Goal: Task Accomplishment & Management: Complete application form

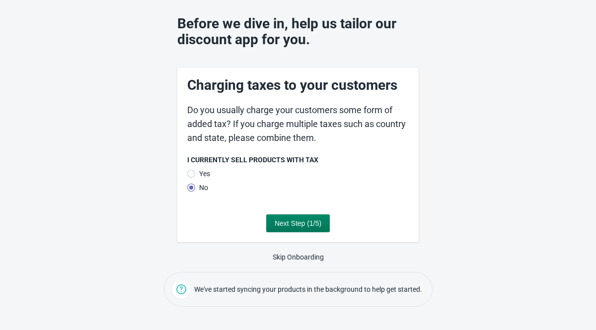
click at [193, 177] on div at bounding box center [191, 174] width 8 height 8
click at [187, 177] on input "Yes" at bounding box center [187, 177] width 0 height 0
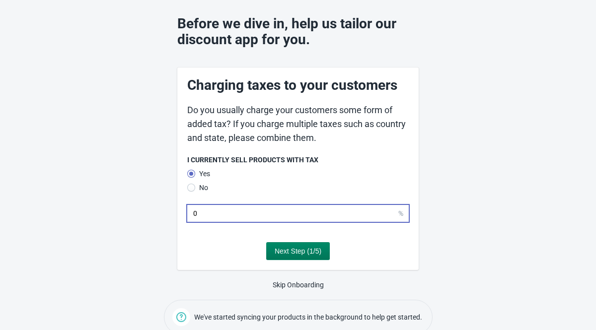
click at [253, 214] on input "0" at bounding box center [295, 213] width 204 height 18
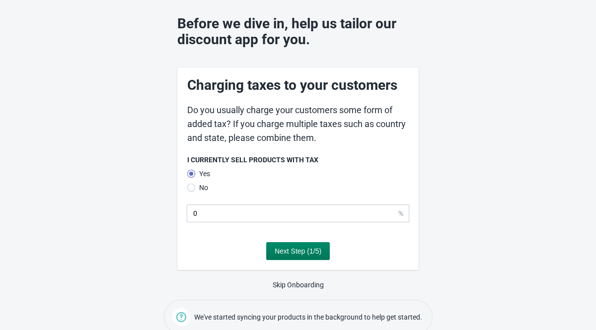
click at [189, 185] on div at bounding box center [191, 188] width 8 height 8
click at [187, 191] on input "No" at bounding box center [187, 191] width 0 height 0
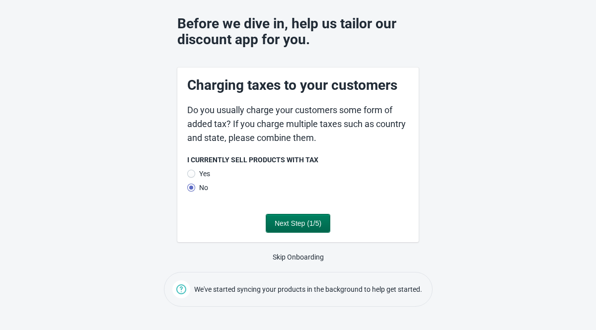
click at [289, 224] on span "Next Step (1/5)" at bounding box center [297, 223] width 47 height 8
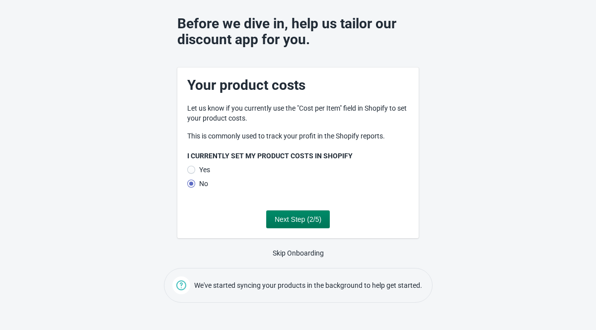
click at [197, 167] on label "Yes" at bounding box center [198, 170] width 23 height 14
click at [187, 173] on input "Yes" at bounding box center [187, 173] width 0 height 0
click at [289, 224] on button "Next Step (2/5)" at bounding box center [298, 219] width 64 height 18
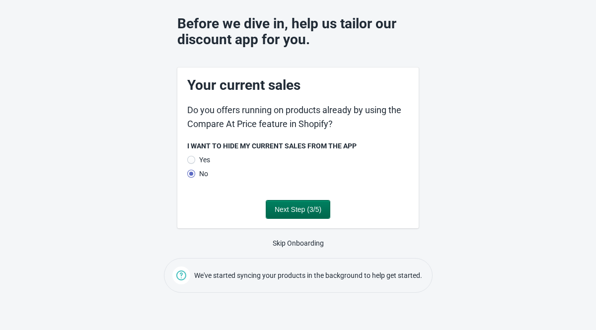
click at [285, 212] on span "Next Step (3/5)" at bounding box center [297, 209] width 47 height 8
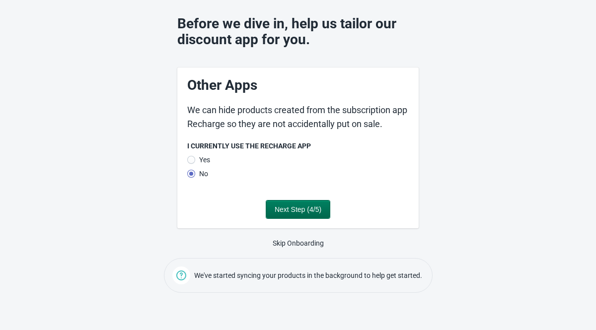
click at [286, 209] on span "Next Step (4/5)" at bounding box center [297, 209] width 47 height 8
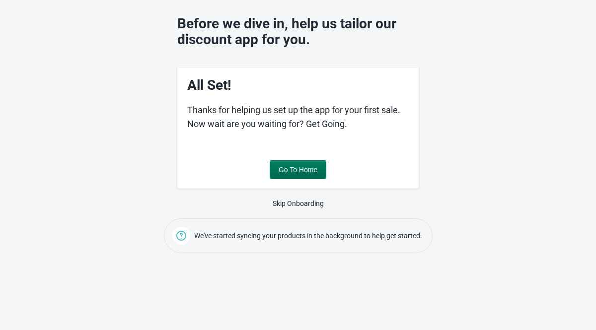
click at [293, 172] on span "Go To Home" at bounding box center [297, 170] width 39 height 8
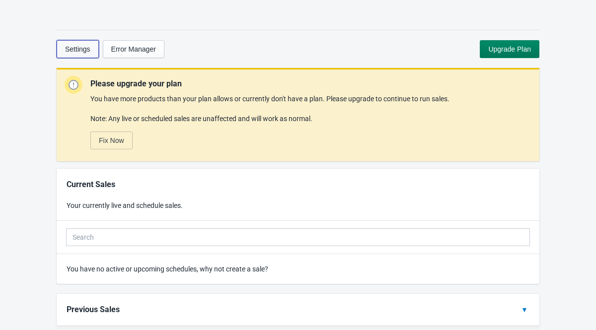
click at [79, 47] on span "Settings" at bounding box center [77, 49] width 25 height 8
click at [510, 48] on span "Upgrade Plan" at bounding box center [509, 49] width 43 height 8
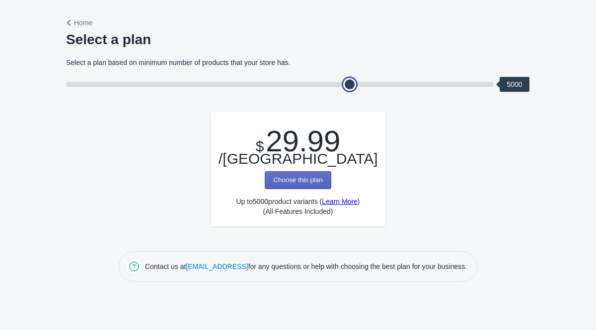
click at [288, 82] on input "Select a plan based on minimum number of products that your store has." at bounding box center [279, 84] width 427 height 5
type input "2"
drag, startPoint x: 349, startPoint y: 83, endPoint x: 173, endPoint y: 70, distance: 176.7
click at [173, 70] on div "Select a plan based on minimum number of products that your store has. 2500" at bounding box center [298, 75] width 464 height 34
click at [310, 171] on button "Choose this plan" at bounding box center [298, 180] width 66 height 18
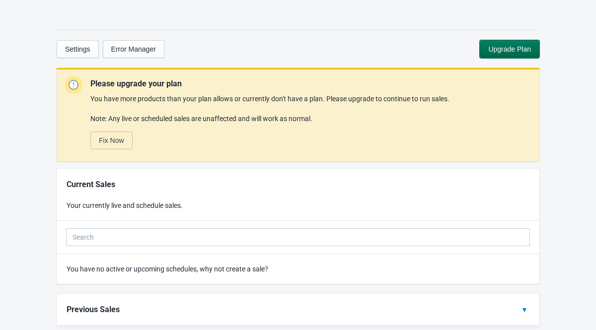
click at [494, 48] on span "Upgrade Plan" at bounding box center [509, 49] width 43 height 8
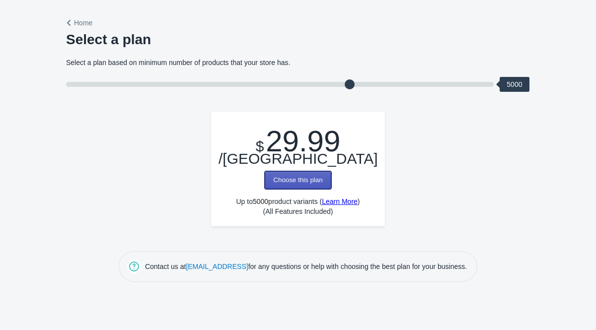
click at [294, 171] on button "Choose this plan" at bounding box center [298, 180] width 66 height 18
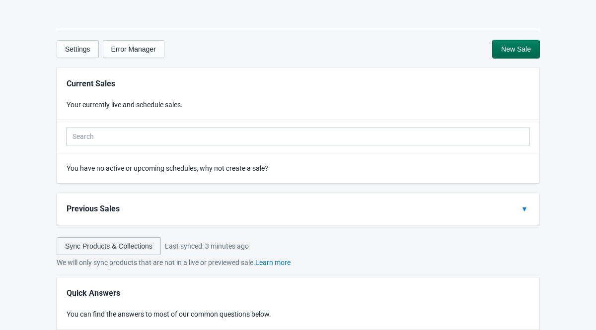
click at [529, 47] on span "New Sale" at bounding box center [516, 49] width 30 height 8
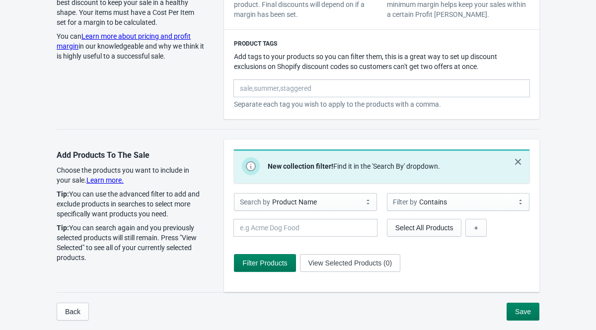
scroll to position [541, 0]
click at [512, 312] on button "Save" at bounding box center [522, 311] width 33 height 18
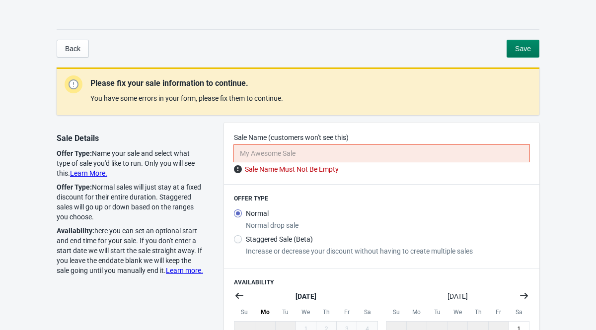
scroll to position [0, 0]
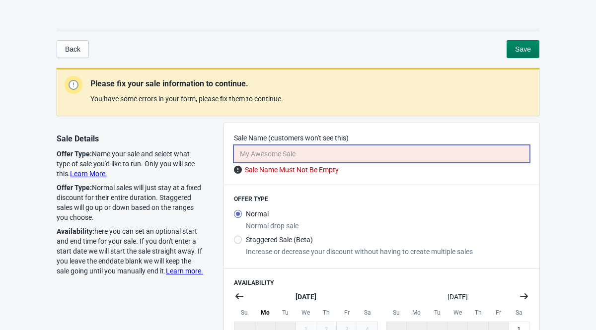
click at [367, 158] on input "Sale Name (customers won't see this)" at bounding box center [381, 154] width 284 height 18
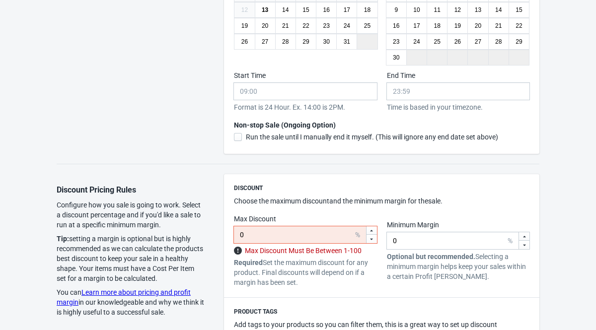
scroll to position [354, 0]
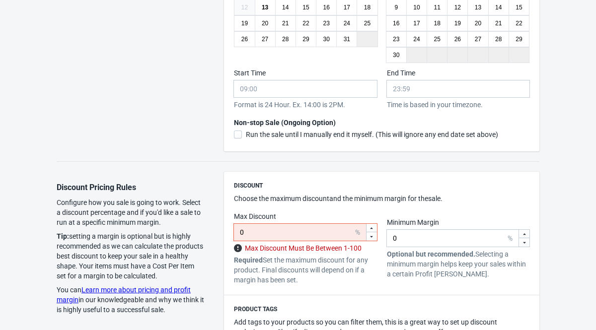
type input "bhbl"
click at [319, 236] on input "0" at bounding box center [296, 232] width 114 height 18
type input "0"
type input "10"
click at [450, 238] on input "0" at bounding box center [449, 238] width 114 height 18
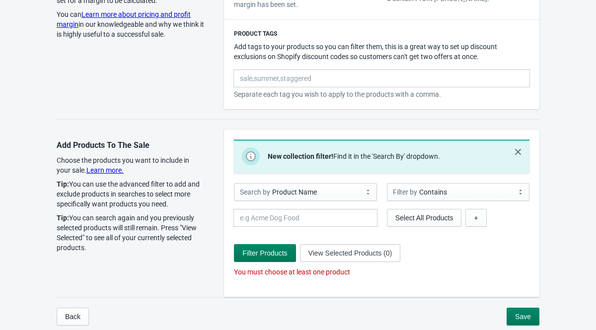
scroll to position [635, 0]
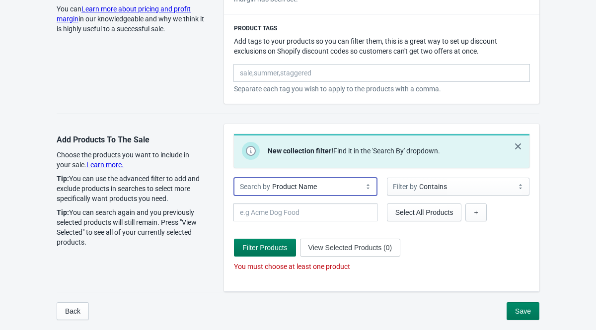
click at [353, 188] on select "Product Name Product Type Product Vendor Collection Name Tag Name" at bounding box center [305, 187] width 142 height 18
click at [234, 178] on select "Product Name Product Type Product Vendor Collection Name Tag Name" at bounding box center [305, 187] width 142 height 18
click at [354, 186] on select "Product Name Product Type Product Vendor Collection Name Tag Name" at bounding box center [305, 187] width 142 height 18
click at [234, 178] on select "Product Name Product Type Product Vendor Collection Name Tag Name" at bounding box center [305, 187] width 142 height 18
click at [354, 186] on select "Product Name Product Type Product Vendor Collection Name Tag Name" at bounding box center [305, 187] width 142 height 18
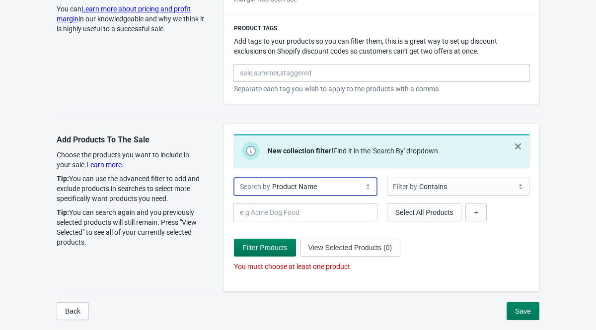
select select "collectionName"
click at [234, 178] on select "Product Name Product Type Product Vendor Collection Name Tag Name" at bounding box center [305, 187] width 142 height 18
select select "is"
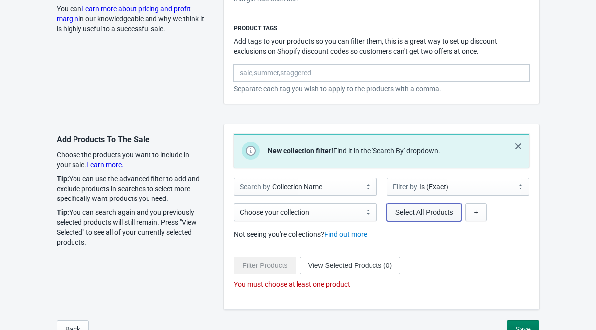
click at [410, 214] on span "Select All Products" at bounding box center [424, 212] width 58 height 8
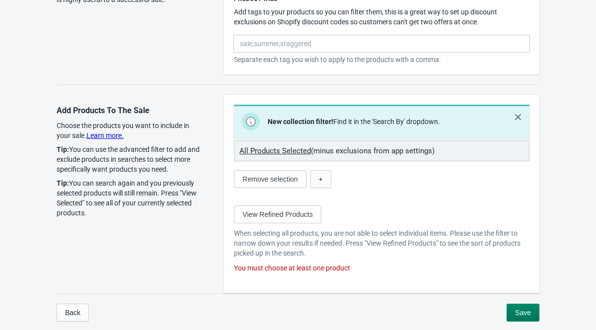
scroll to position [666, 0]
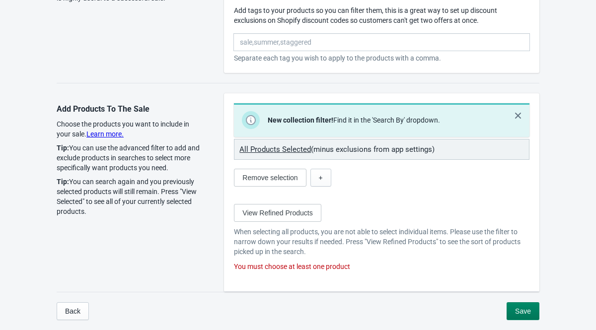
click at [287, 150] on u "All Products Selected" at bounding box center [274, 149] width 71 height 9
click at [520, 315] on span "Save" at bounding box center [523, 311] width 16 height 8
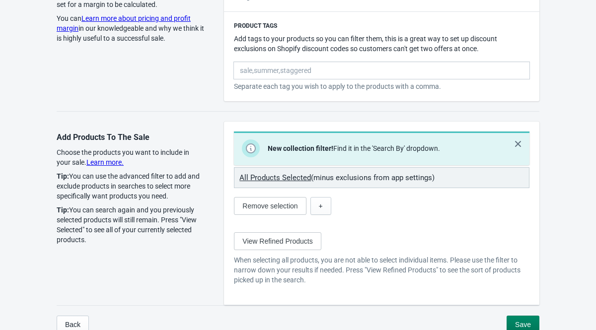
scroll to position [582, 0]
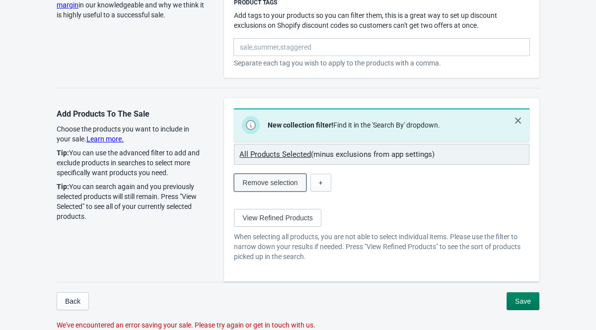
click at [292, 187] on button "Remove selection" at bounding box center [270, 183] width 72 height 18
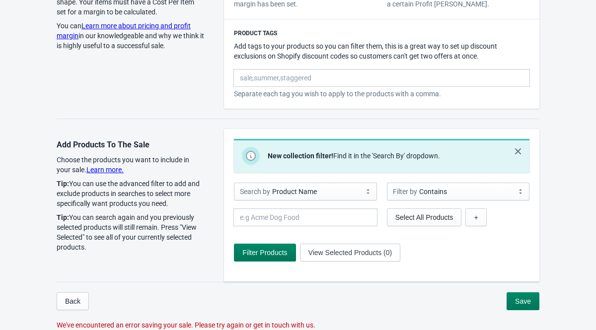
scroll to position [551, 0]
click at [302, 193] on select "Product Name Product Type Product Vendor Collection Name Tag Name" at bounding box center [305, 192] width 142 height 18
select select "collectionName"
click at [234, 183] on select "Product Name Product Type Product Vendor Collection Name Tag Name" at bounding box center [305, 192] width 142 height 18
select select "is"
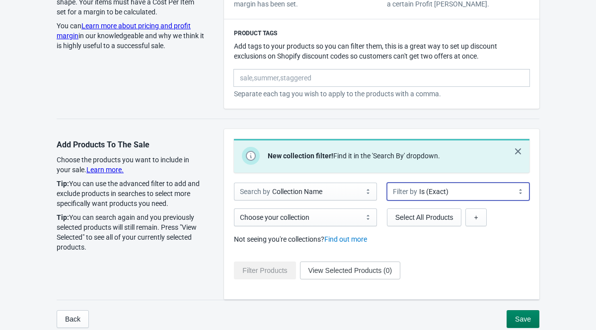
click at [415, 195] on select "Is (Exact)" at bounding box center [458, 192] width 142 height 18
click at [387, 183] on select "Is (Exact)" at bounding box center [458, 192] width 142 height 18
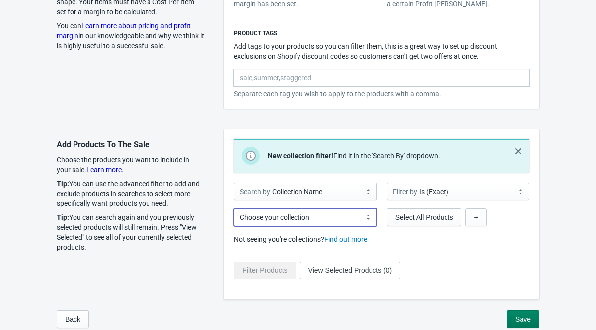
click at [330, 220] on select at bounding box center [305, 217] width 142 height 18
click at [471, 219] on button "+" at bounding box center [475, 217] width 21 height 18
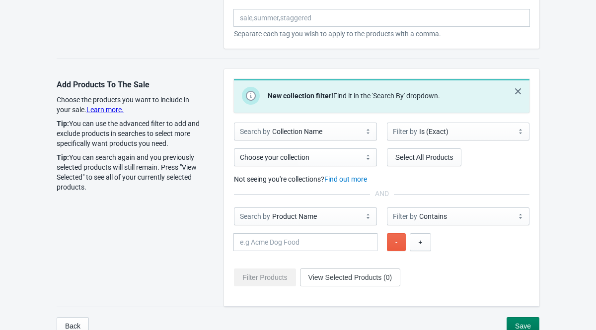
scroll to position [615, 0]
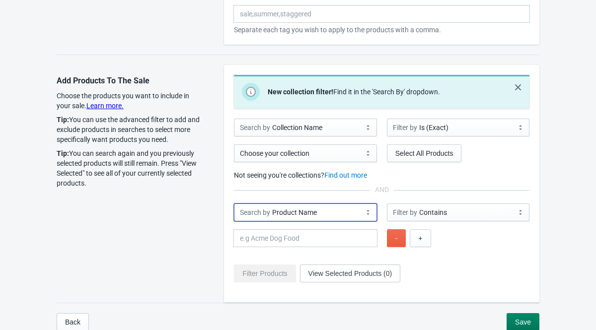
click at [323, 218] on select "Product Name Product Type Product Vendor Collection Name Tag Name" at bounding box center [305, 213] width 142 height 18
select select "collectionName"
click at [234, 204] on select "Product Name Product Type Product Vendor Collection Name Tag Name" at bounding box center [305, 213] width 142 height 18
select select "is"
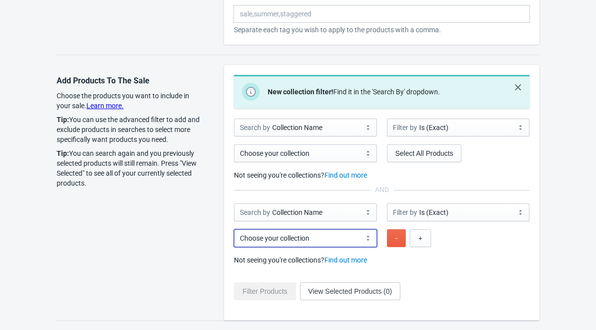
click at [322, 240] on select at bounding box center [305, 238] width 142 height 18
click at [419, 237] on span "+" at bounding box center [420, 238] width 4 height 8
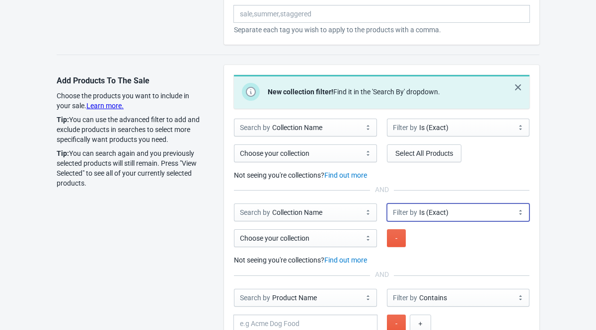
click at [403, 211] on select "Is (Exact)" at bounding box center [458, 213] width 142 height 18
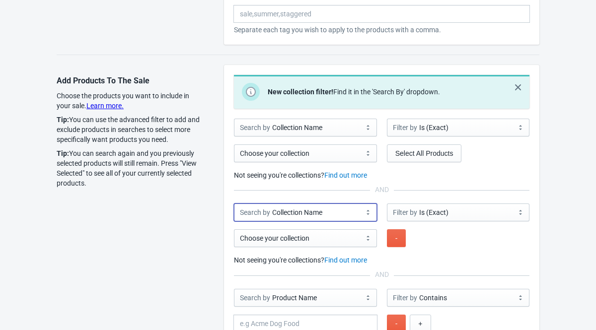
click at [321, 213] on select "Product Name Product Type Product Vendor Collection Name Tag Name" at bounding box center [305, 213] width 142 height 18
click at [234, 204] on select "Product Name Product Type Product Vendor Collection Name Tag Name" at bounding box center [305, 213] width 142 height 18
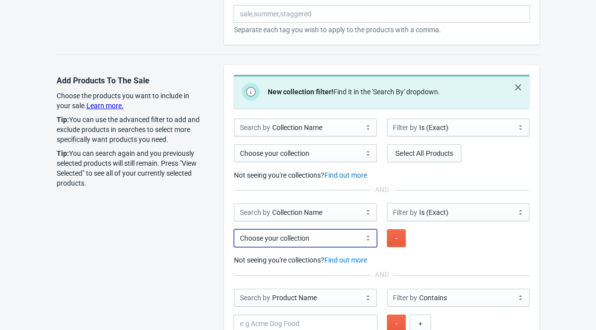
click at [314, 237] on select at bounding box center [305, 238] width 142 height 18
click at [370, 239] on select at bounding box center [305, 238] width 142 height 18
click at [369, 239] on select at bounding box center [305, 238] width 142 height 18
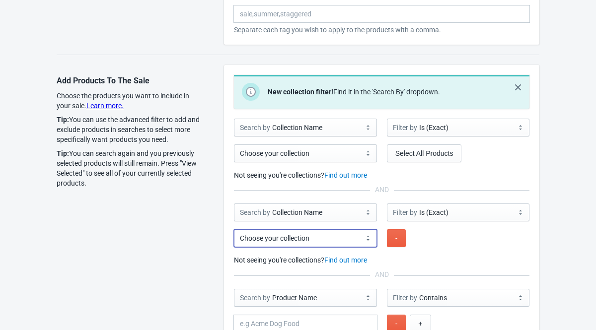
click at [369, 239] on select at bounding box center [305, 238] width 142 height 18
click at [360, 263] on link "Find out more" at bounding box center [345, 260] width 43 height 8
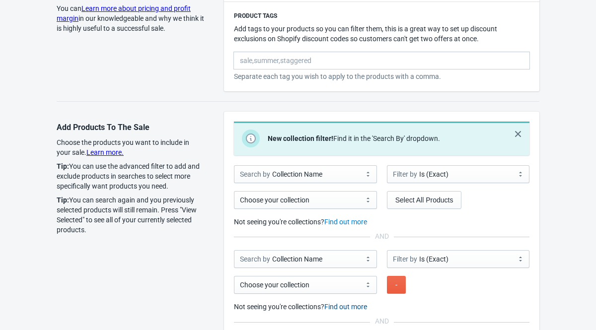
scroll to position [552, 0]
